Goal: Information Seeking & Learning: Learn about a topic

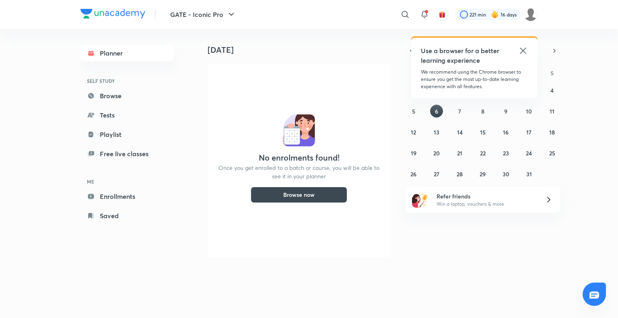
click at [518, 53] on icon at bounding box center [523, 51] width 10 height 10
